Goal: Task Accomplishment & Management: Manage account settings

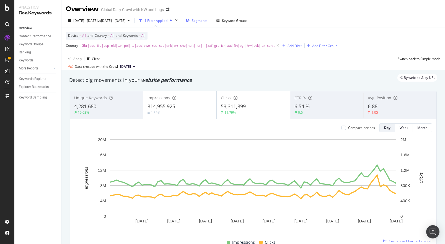
click at [207, 21] on span "Segments" at bounding box center [200, 20] width 16 height 5
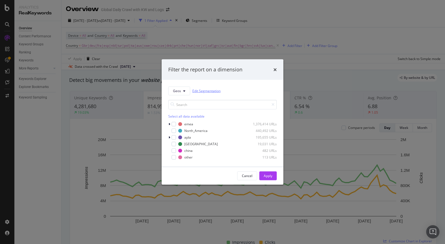
click at [203, 92] on link "Edit Segmentation" at bounding box center [206, 91] width 28 height 6
click at [186, 89] on button "Geos" at bounding box center [179, 90] width 22 height 9
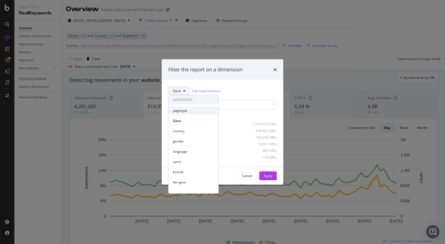
click at [177, 114] on div "pagetype" at bounding box center [194, 111] width 50 height 8
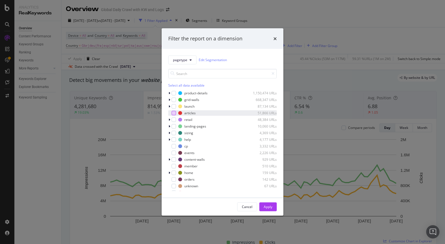
click at [176, 113] on div "modal" at bounding box center [174, 113] width 4 height 4
click at [267, 208] on div "Apply" at bounding box center [268, 207] width 9 height 5
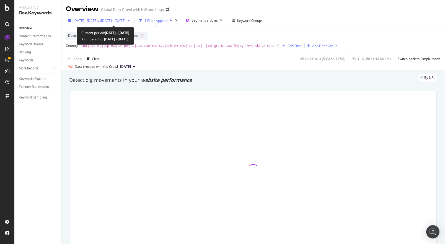
click at [125, 20] on span "vs [DATE] - [DATE]" at bounding box center [112, 20] width 28 height 5
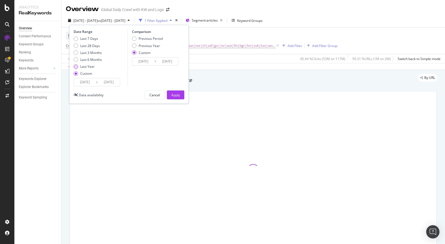
click at [85, 65] on div "Last Year" at bounding box center [87, 66] width 14 height 5
type input "[DATE]"
click at [108, 83] on input "[DATE]" at bounding box center [109, 82] width 22 height 8
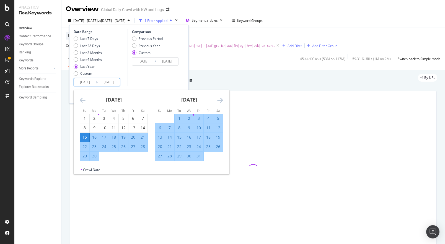
click at [82, 100] on icon "Move backward to switch to the previous month." at bounding box center [83, 100] width 6 height 7
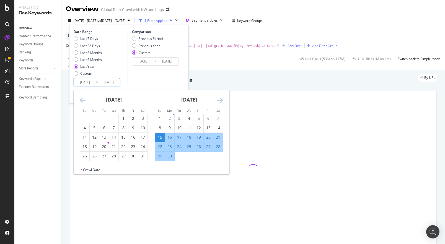
click at [82, 100] on icon "Move backward to switch to the previous month." at bounding box center [83, 100] width 6 height 7
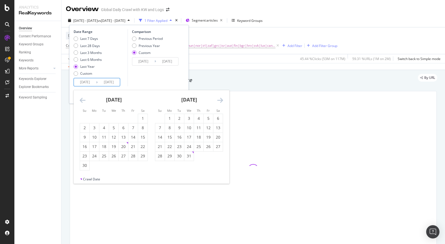
click at [82, 100] on icon "Move backward to switch to the previous month." at bounding box center [83, 100] width 6 height 7
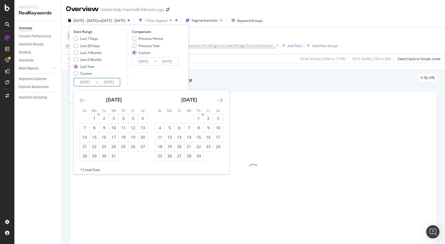
click at [82, 100] on icon "Move backward to switch to the previous month." at bounding box center [83, 100] width 6 height 7
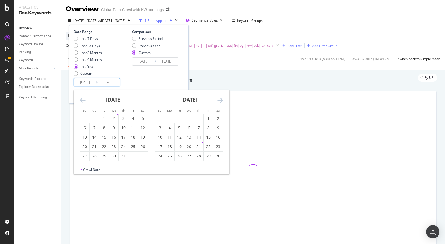
click at [82, 100] on icon "Move backward to switch to the previous month." at bounding box center [83, 100] width 6 height 7
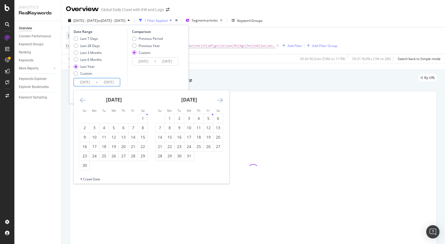
click at [82, 100] on icon "Move backward to switch to the previous month." at bounding box center [83, 100] width 6 height 7
click at [87, 119] on div "1" at bounding box center [84, 119] width 9 height 6
type input "[DATE]"
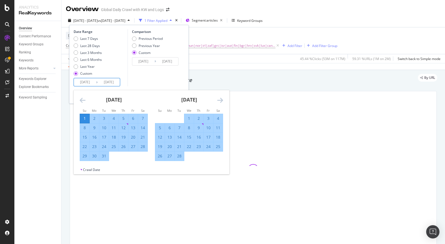
click at [178, 79] on div "Comparison Previous Period Previous Year Custom [DATE] Navigate forward to inte…" at bounding box center [154, 57] width 53 height 57
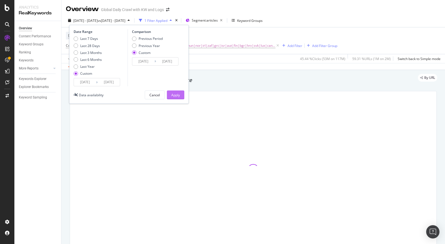
click at [178, 97] on div "Apply" at bounding box center [175, 95] width 9 height 5
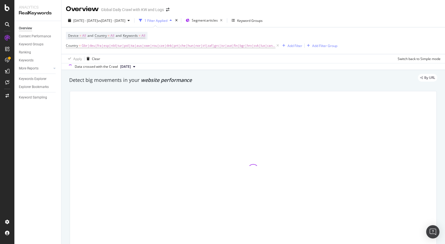
click at [174, 81] on div "By URL" at bounding box center [251, 78] width 374 height 8
click at [170, 80] on div at bounding box center [170, 80] width 0 height 0
click at [163, 78] on div "By URL" at bounding box center [251, 78] width 374 height 8
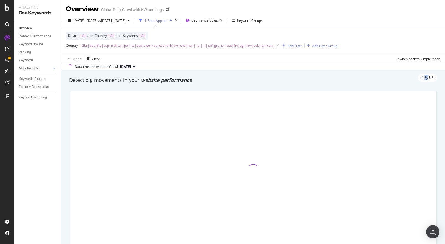
click at [163, 78] on div "By URL" at bounding box center [251, 78] width 374 height 8
click at [135, 80] on div "By URL" at bounding box center [251, 78] width 374 height 8
click at [85, 80] on div "By URL" at bounding box center [251, 78] width 374 height 8
click at [73, 83] on div "Detect big movements in your website performance" at bounding box center [253, 80] width 368 height 7
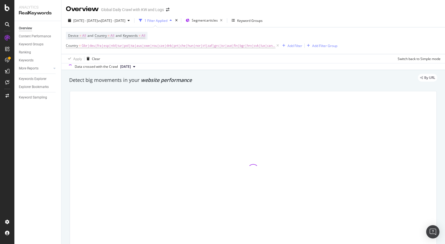
click at [75, 80] on div "By URL" at bounding box center [251, 78] width 374 height 8
click at [72, 83] on div "Detect big movements in your website performance" at bounding box center [253, 80] width 368 height 7
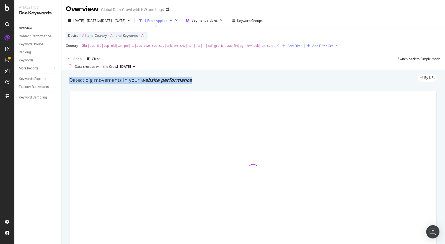
click at [72, 83] on div "Detect big movements in your website performance" at bounding box center [253, 80] width 368 height 7
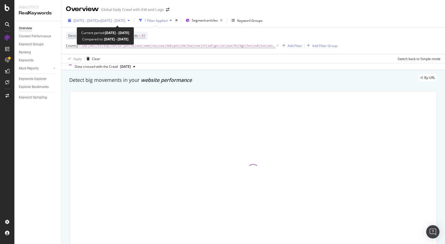
click at [125, 19] on span "vs [DATE] - [DATE]" at bounding box center [112, 20] width 28 height 5
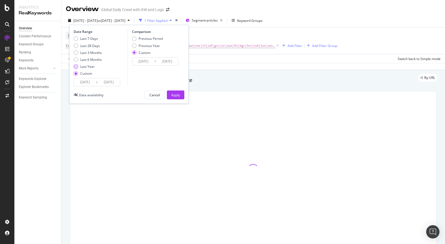
click at [79, 67] on div "Last Year" at bounding box center [88, 66] width 28 height 5
type input "[DATE]"
click at [175, 94] on div "Apply" at bounding box center [175, 95] width 9 height 5
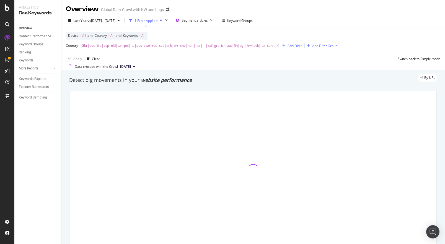
click at [98, 105] on div at bounding box center [253, 169] width 367 height 157
click at [66, 112] on div at bounding box center [253, 170] width 374 height 166
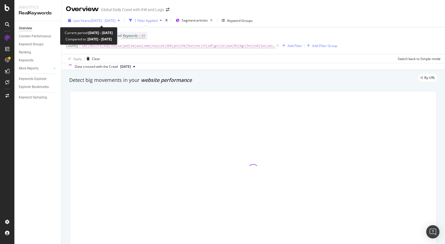
click at [115, 22] on span "vs [DATE] - [DATE]" at bounding box center [102, 20] width 28 height 5
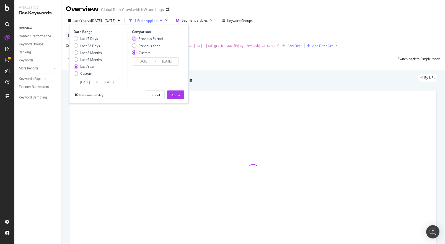
click at [134, 39] on div "Previous Period" at bounding box center [134, 39] width 4 height 4
type input "[DATE]"
click at [175, 95] on div "Apply" at bounding box center [175, 95] width 9 height 5
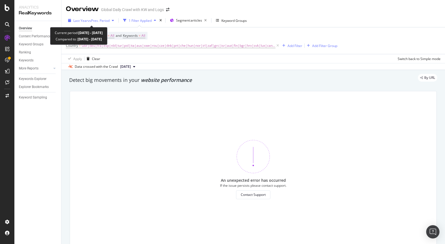
click at [102, 19] on span "vs Prev. Period" at bounding box center [99, 20] width 22 height 5
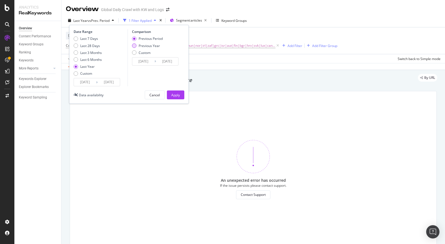
click at [139, 46] on div "Previous Year" at bounding box center [149, 45] width 21 height 5
type input "[DATE]"
click at [173, 94] on div "Apply" at bounding box center [175, 95] width 9 height 5
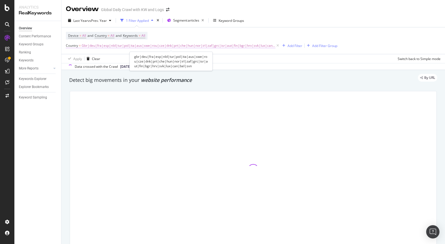
click at [161, 45] on span "Gbr|deu|fra|esp|nld|tur|pol|ita|aus|swe|rou|cze|dnk|prt|che|hun|nor|irl|zaf|grc…" at bounding box center [179, 46] width 194 height 8
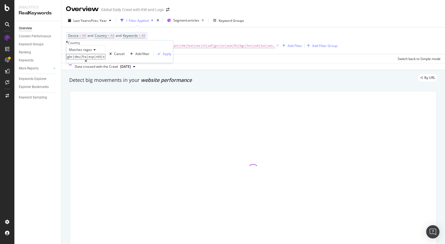
click at [105, 60] on input "gbr|deu|fra|esp|nld|tur|pol|ita|aus|swe|rou|cze|dnk|prt|che|hun|nor|irl|zaf|grc…" at bounding box center [85, 57] width 39 height 6
click at [104, 60] on input "gbr|deu|fra|esp|nld|tur|pol|ita|aus|swe|rou|cze|dnk|prt|che|hun|nor|irl|zaf|grc…" at bounding box center [85, 57] width 39 height 6
click at [105, 60] on input "gbr|deu|fra|esp|nld|tur|pol|ita|aus|swe|rou|cze|dnk|prt|che|hun|nor|irl|zaf|grc…" at bounding box center [85, 57] width 39 height 6
type input "gbr|deu|fra|esp|nld||ita"
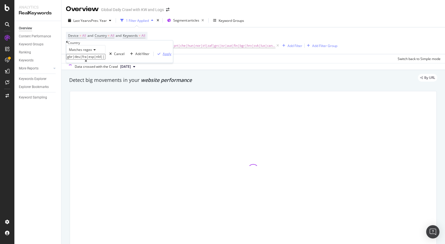
click at [163, 56] on div "Apply" at bounding box center [167, 53] width 9 height 5
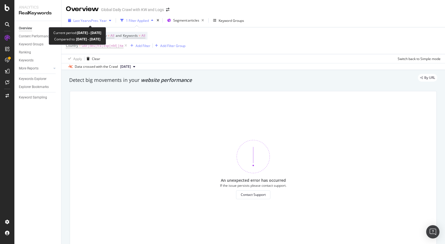
click at [92, 18] on span "vs Prev. Year" at bounding box center [97, 20] width 19 height 5
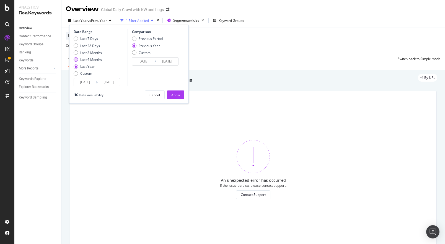
click at [81, 59] on div "Last 6 Months" at bounding box center [91, 59] width 22 height 5
type input "[DATE]"
click at [172, 93] on div "Apply" at bounding box center [175, 95] width 9 height 5
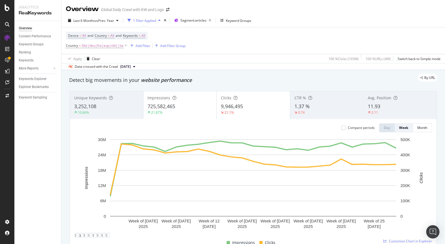
click at [318, 109] on div "1.37 %" at bounding box center [327, 106] width 65 height 7
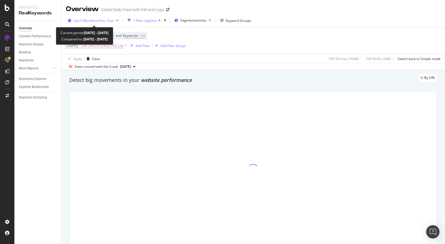
click at [99, 23] on div "Last 6 Months vs Prev. Year" at bounding box center [93, 20] width 55 height 8
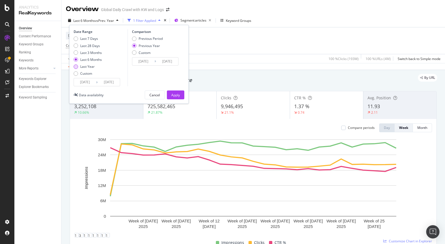
click at [83, 68] on div "Last Year" at bounding box center [87, 66] width 14 height 5
type input "[DATE]"
click at [177, 95] on div "Apply" at bounding box center [175, 95] width 9 height 5
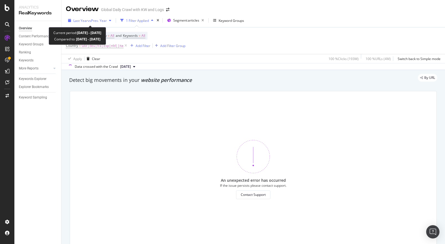
click at [104, 23] on span "vs Prev. Year" at bounding box center [97, 20] width 19 height 5
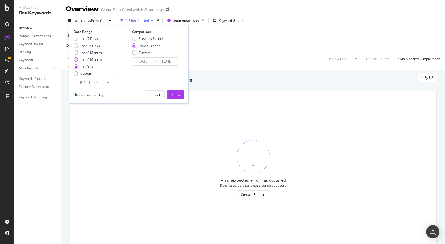
click at [78, 61] on div "Last 6 Months" at bounding box center [88, 59] width 28 height 5
type input "[DATE]"
click at [174, 94] on div "Apply" at bounding box center [175, 95] width 9 height 5
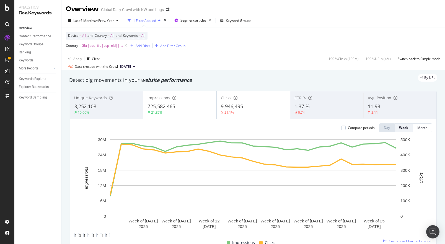
click at [309, 107] on span "1.37 %" at bounding box center [302, 106] width 15 height 7
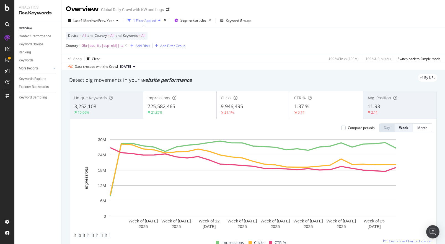
click at [309, 107] on span "1.37 %" at bounding box center [301, 106] width 15 height 7
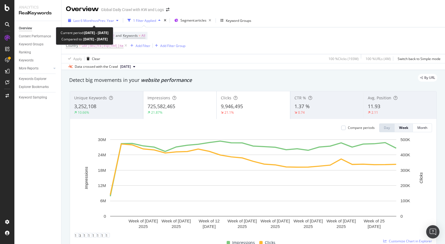
click at [87, 23] on div "Last 6 Months vs Prev. Year" at bounding box center [93, 20] width 55 height 8
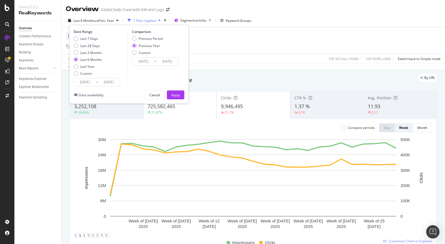
click at [87, 81] on input "[DATE]" at bounding box center [85, 82] width 22 height 8
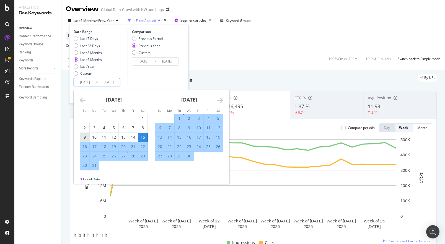
click at [88, 138] on div "9" at bounding box center [84, 138] width 9 height 6
type input "[DATE]"
click at [158, 77] on div "Comparison Previous Period Previous Year Custom [DATE] Navigate forward to inte…" at bounding box center [154, 57] width 53 height 57
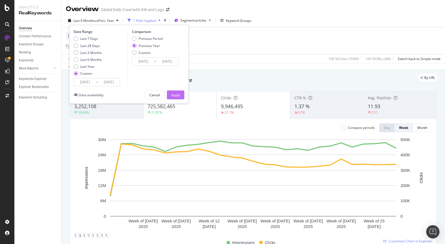
click at [173, 93] on div "Apply" at bounding box center [175, 95] width 9 height 5
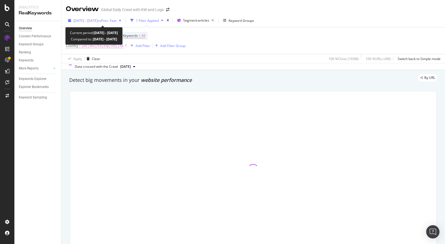
click at [118, 23] on div "[DATE] - [DATE] vs Prev. Year" at bounding box center [95, 20] width 58 height 8
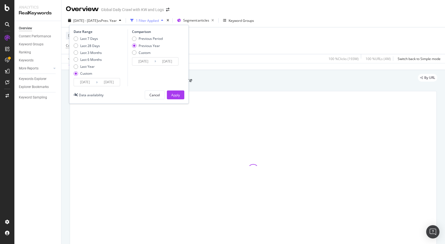
click at [167, 60] on input "[DATE]" at bounding box center [167, 62] width 22 height 8
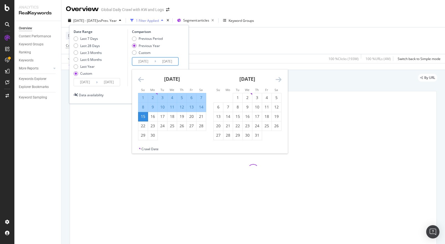
click at [201, 109] on div "14" at bounding box center [201, 107] width 9 height 6
type input "[DATE]"
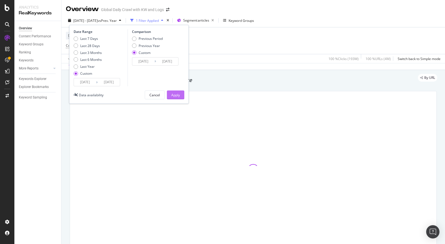
click at [176, 93] on div "Apply" at bounding box center [175, 95] width 9 height 5
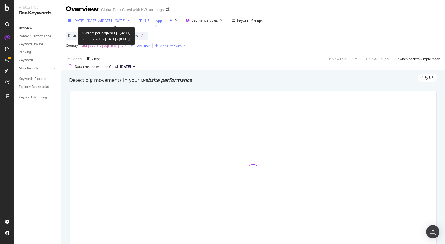
click at [93, 22] on span "[DATE] - [DATE]" at bounding box center [85, 20] width 24 height 5
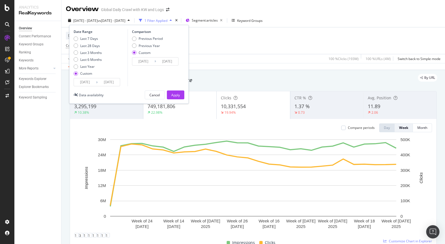
click at [85, 82] on input "[DATE]" at bounding box center [85, 82] width 22 height 8
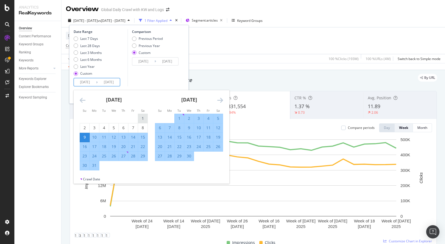
click at [140, 118] on div "1" at bounding box center [142, 119] width 9 height 6
click at [125, 81] on div "Date Range Last 7 Days Last 28 Days Last 3 Months Last 6 Months Last Year Custo…" at bounding box center [100, 57] width 53 height 57
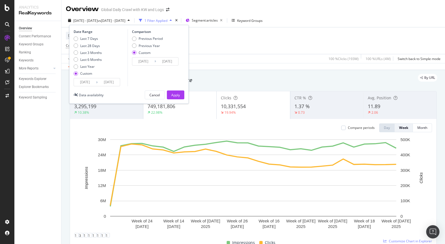
click at [84, 82] on input "[DATE]" at bounding box center [85, 82] width 22 height 8
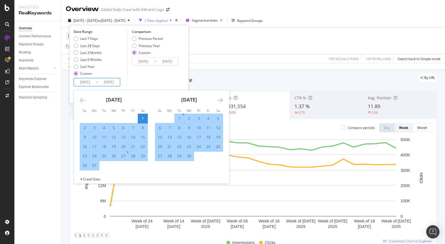
click at [84, 100] on icon "Move backward to switch to the previous month." at bounding box center [83, 100] width 6 height 7
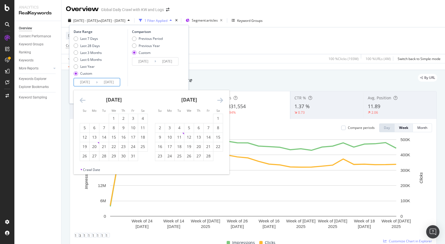
click at [84, 100] on icon "Move backward to switch to the previous month." at bounding box center [83, 100] width 6 height 7
click at [191, 117] on div "1" at bounding box center [188, 119] width 9 height 6
type input "[DATE]"
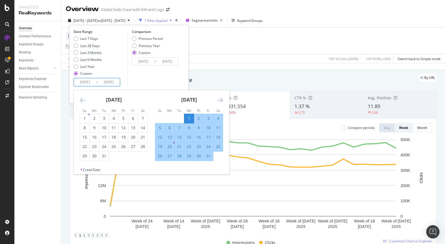
click at [184, 75] on div "Date Range Last 7 Days Last 28 Days Last 3 Months Last 6 Months Last Year Custo…" at bounding box center [129, 57] width 111 height 57
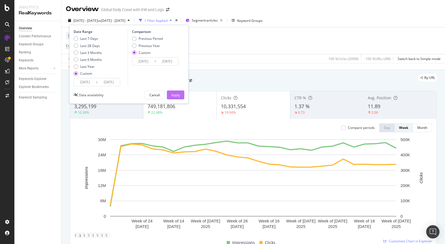
click at [176, 93] on div "Apply" at bounding box center [175, 95] width 9 height 5
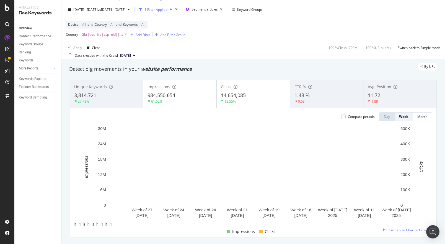
scroll to position [14, 0]
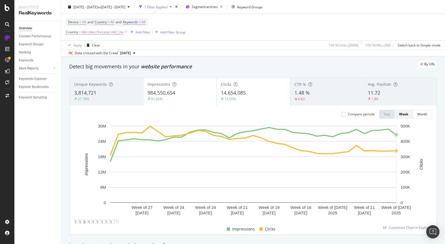
drag, startPoint x: 117, startPoint y: 147, endPoint x: 401, endPoint y: 148, distance: 284.1
click at [401, 148] on icon "Week of [DATE] Week of [DATE] Week of [DATE] Week of [DATE] Week of [DATE] Week…" at bounding box center [253, 171] width 358 height 96
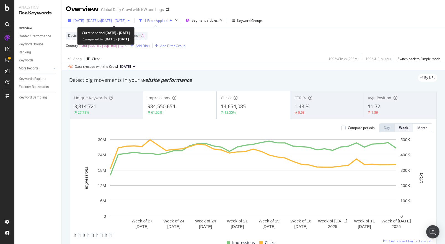
click at [96, 24] on div "[DATE] - [DATE] vs [DATE] - [DATE]" at bounding box center [99, 20] width 66 height 8
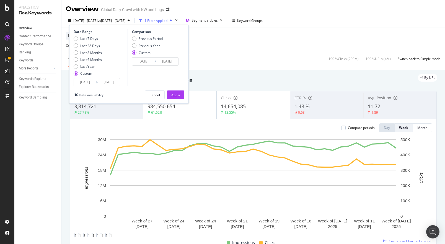
click at [83, 85] on input "[DATE]" at bounding box center [85, 82] width 22 height 8
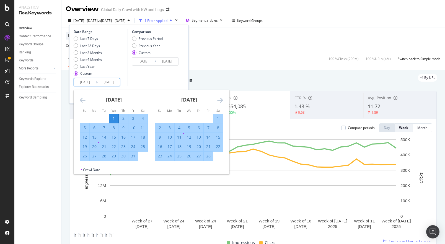
click at [82, 100] on icon "Move backward to switch to the previous month." at bounding box center [83, 100] width 6 height 7
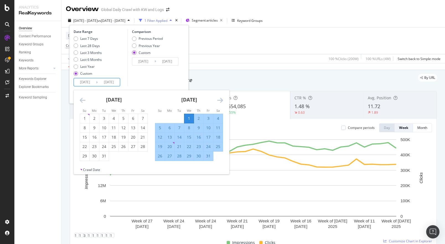
click at [218, 118] on div "4" at bounding box center [217, 119] width 9 height 6
type input "[DATE]"
click at [179, 72] on div "Comparison Previous Period Previous Year Custom [DATE] Navigate forward to inte…" at bounding box center [154, 57] width 53 height 57
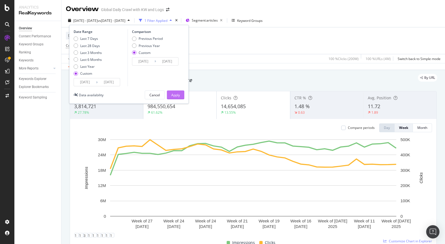
click at [174, 95] on div "Apply" at bounding box center [175, 95] width 9 height 5
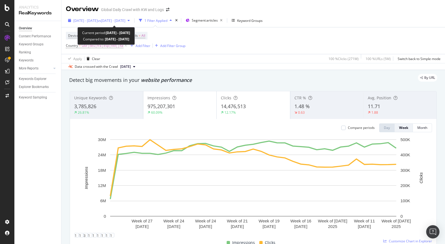
click at [125, 22] on span "vs [DATE] - [DATE]" at bounding box center [112, 20] width 28 height 5
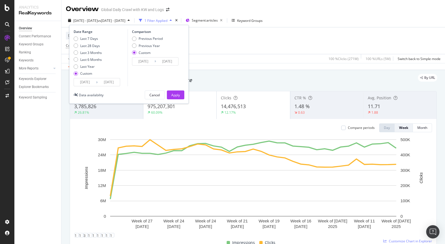
click at [86, 84] on input "[DATE]" at bounding box center [85, 82] width 22 height 8
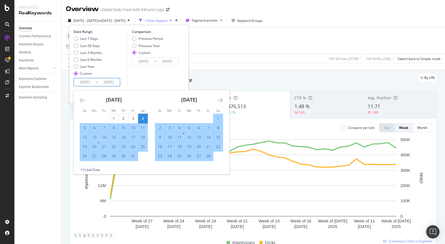
click at [84, 128] on div "5" at bounding box center [84, 128] width 9 height 6
type input "[DATE]"
click at [122, 76] on div "Last 7 Days Last 28 Days Last 3 Months Last 6 Months Last Year Custom" at bounding box center [100, 57] width 53 height 42
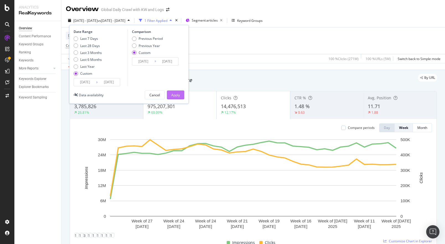
click at [174, 94] on div "Apply" at bounding box center [175, 95] width 9 height 5
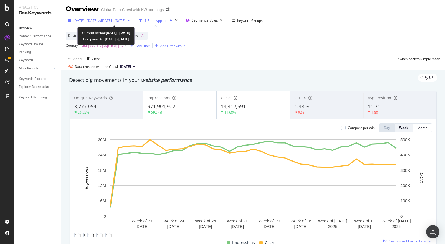
click at [122, 23] on div "[DATE] - [DATE] vs [DATE] - [DATE]" at bounding box center [99, 20] width 66 height 8
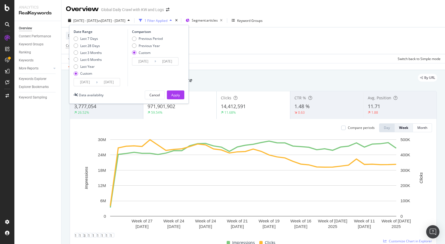
click at [88, 83] on input "[DATE]" at bounding box center [85, 82] width 22 height 8
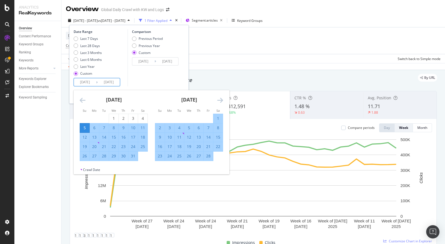
click at [94, 128] on div "6" at bounding box center [94, 128] width 9 height 6
type input "[DATE]"
click at [122, 82] on div "Date Range Last 7 Days Last 28 Days Last 3 Months Last 6 Months Last Year Custo…" at bounding box center [100, 57] width 53 height 57
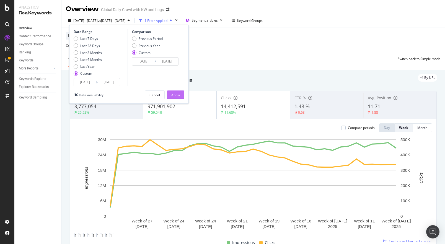
click at [171, 95] on div "Apply" at bounding box center [175, 95] width 9 height 5
